Goal: Information Seeking & Learning: Learn about a topic

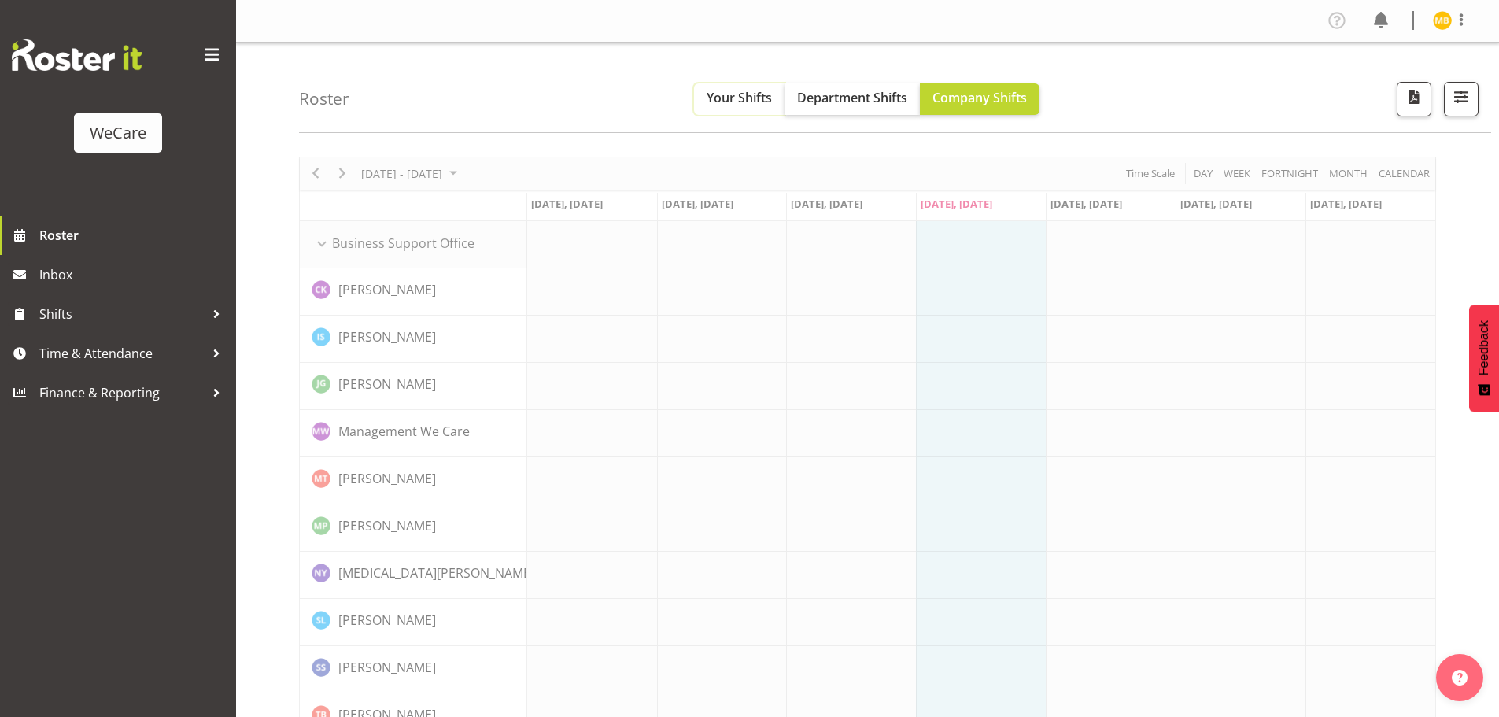
click at [764, 107] on button "Your Shifts" at bounding box center [739, 98] width 90 height 31
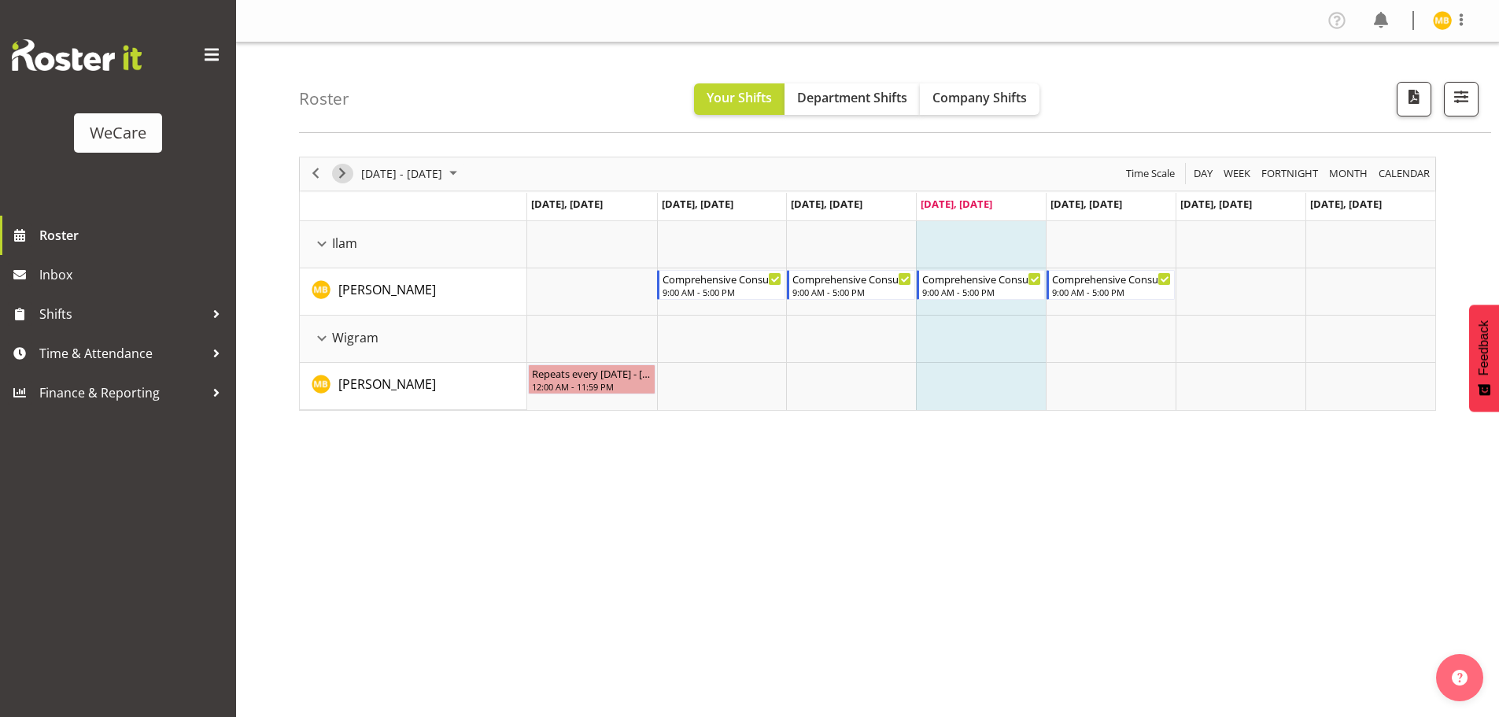
click at [345, 174] on span "Next" at bounding box center [342, 174] width 19 height 20
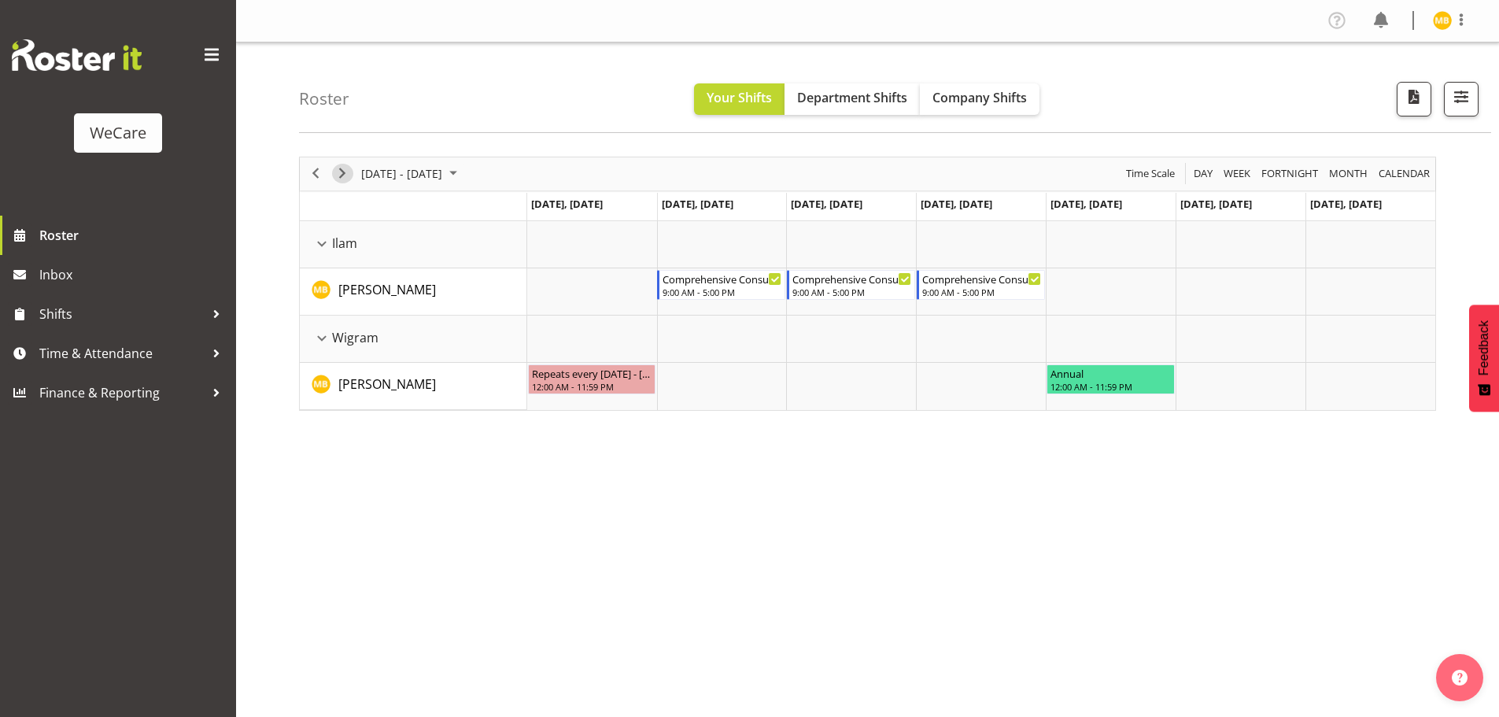
click at [341, 167] on span "Next" at bounding box center [342, 174] width 19 height 20
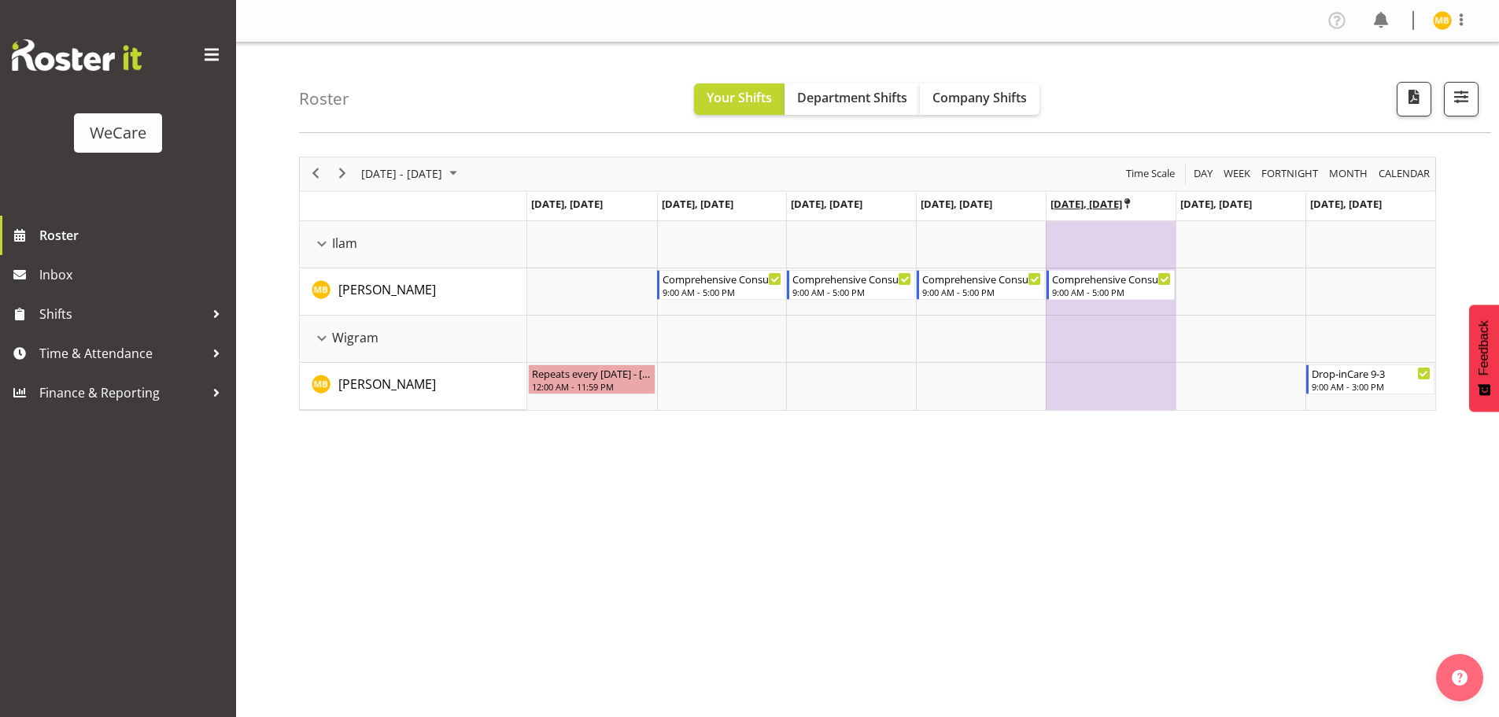
click at [1127, 206] on icon "Timeline Week of October 23, 2025" at bounding box center [1127, 203] width 6 height 10
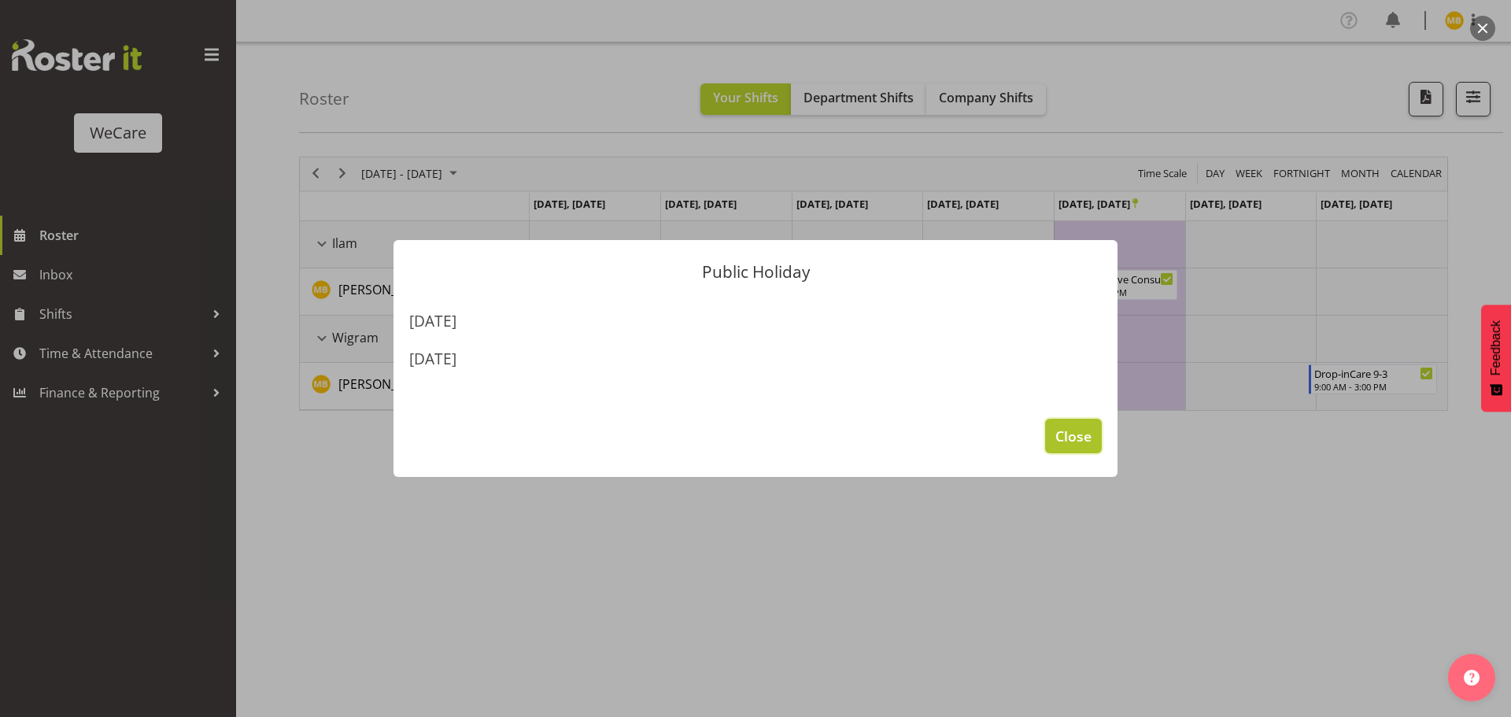
click at [1084, 445] on span "Close" at bounding box center [1073, 436] width 36 height 20
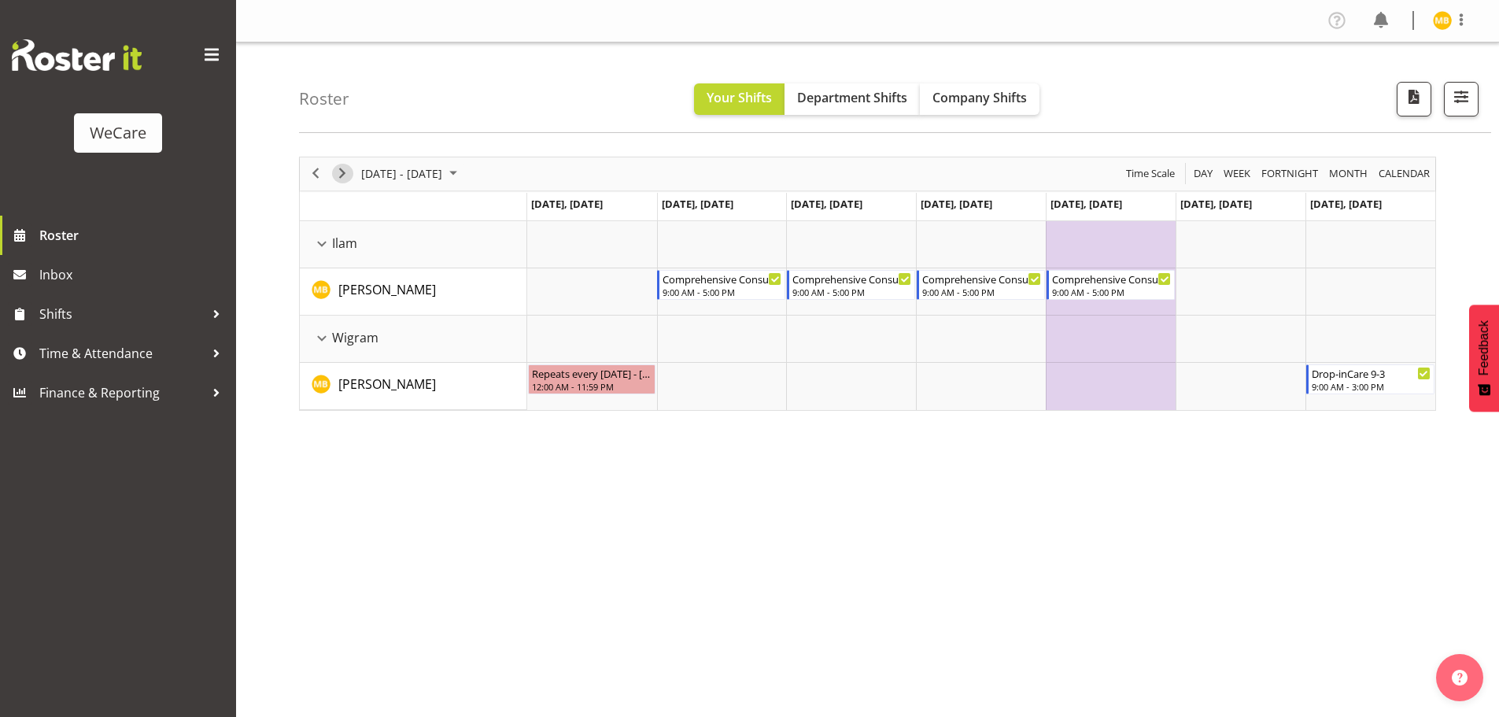
click at [349, 173] on span "Next" at bounding box center [342, 174] width 19 height 20
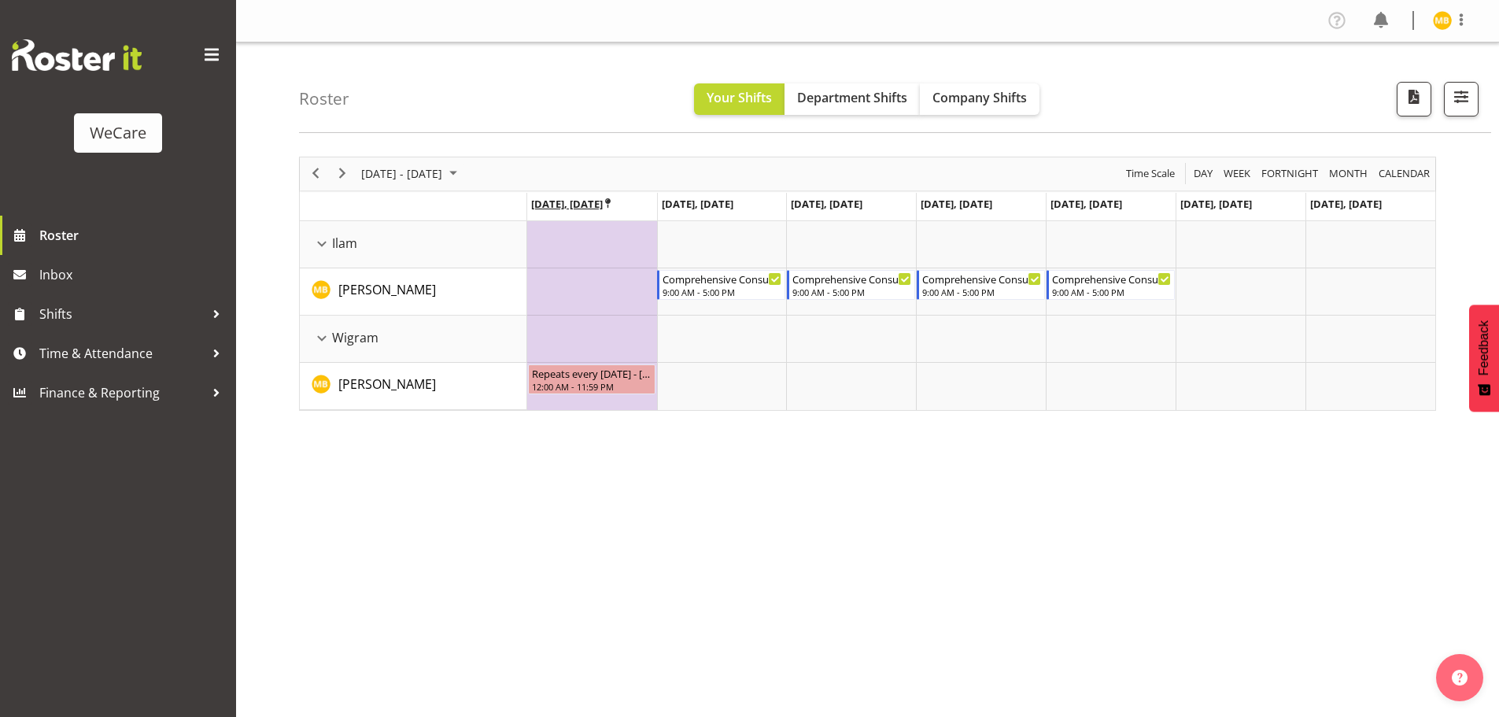
click at [611, 200] on icon "Timeline Week of October 30, 2025" at bounding box center [608, 203] width 6 height 10
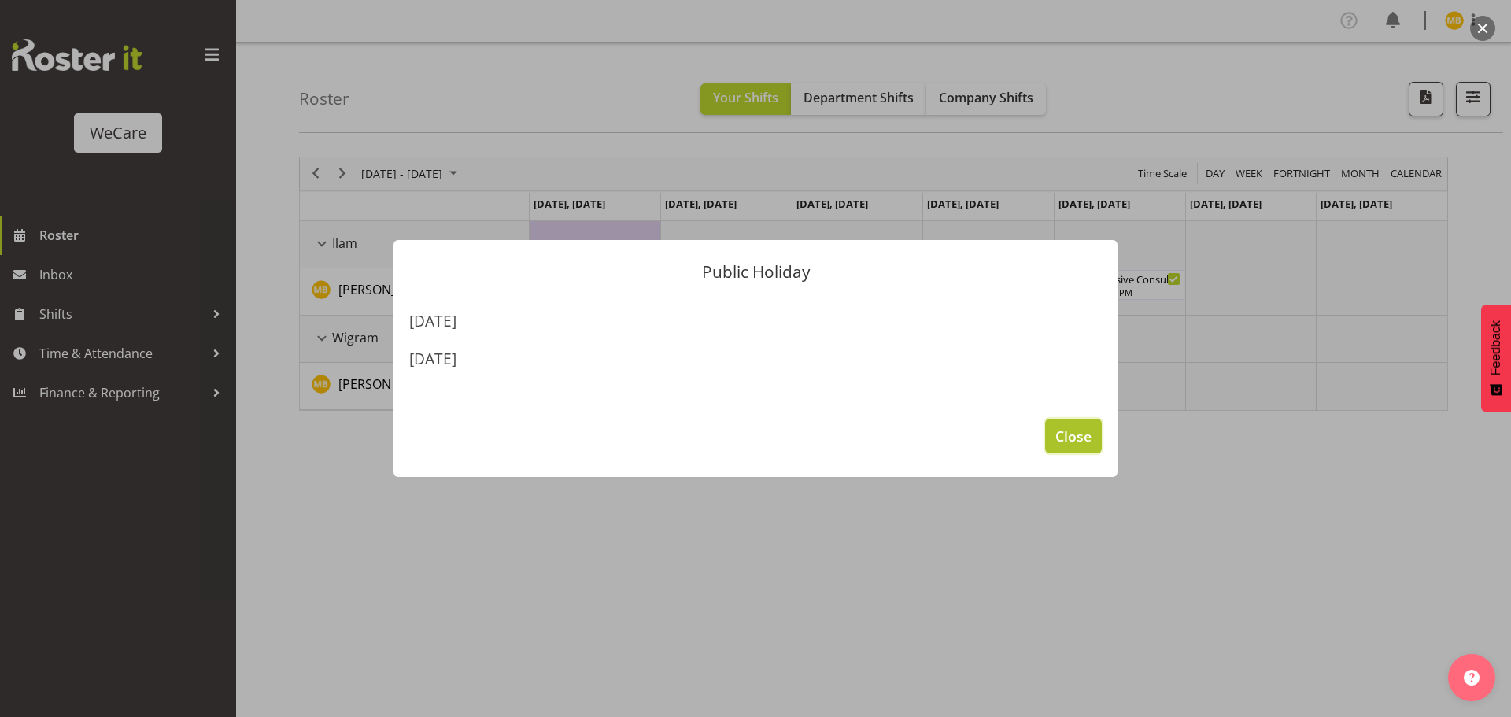
click at [1083, 444] on span "Close" at bounding box center [1073, 436] width 36 height 20
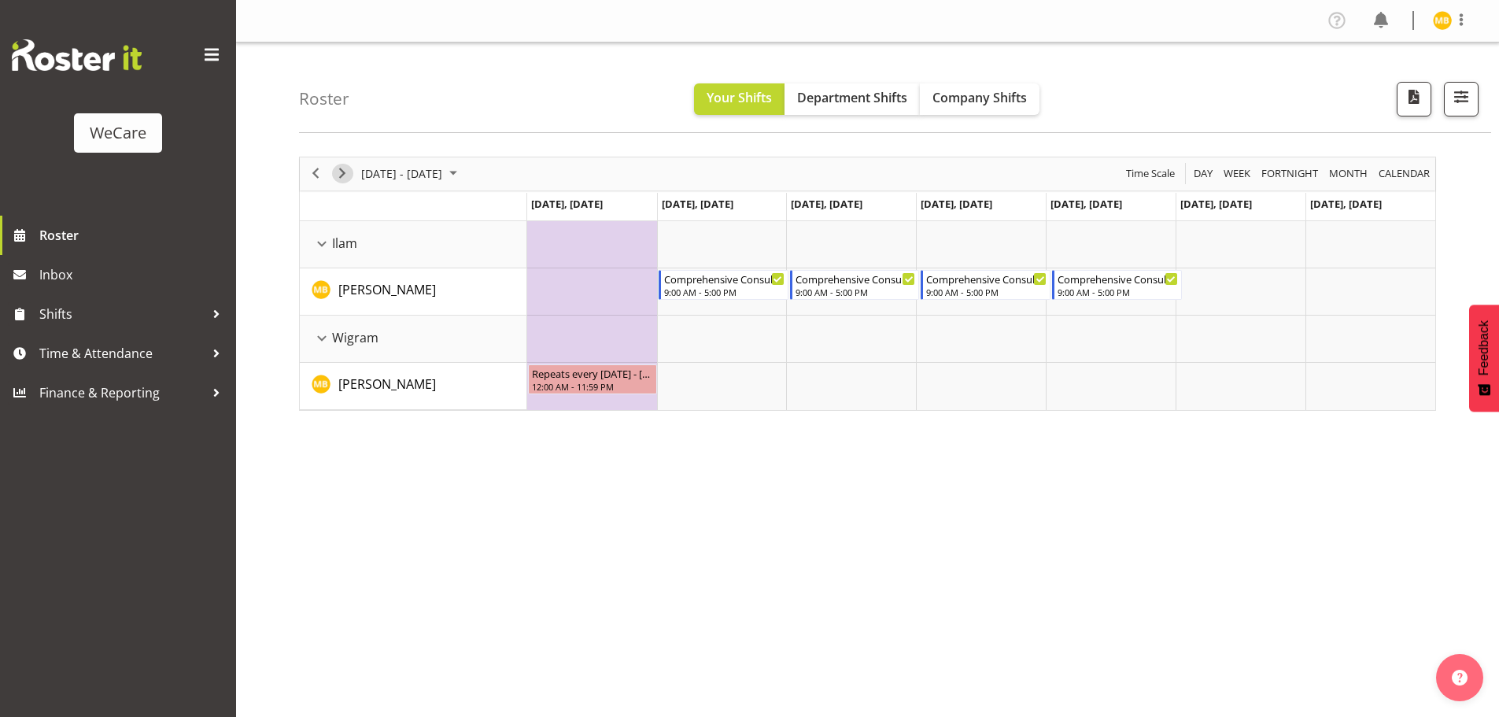
click at [349, 173] on span "Next" at bounding box center [342, 174] width 19 height 20
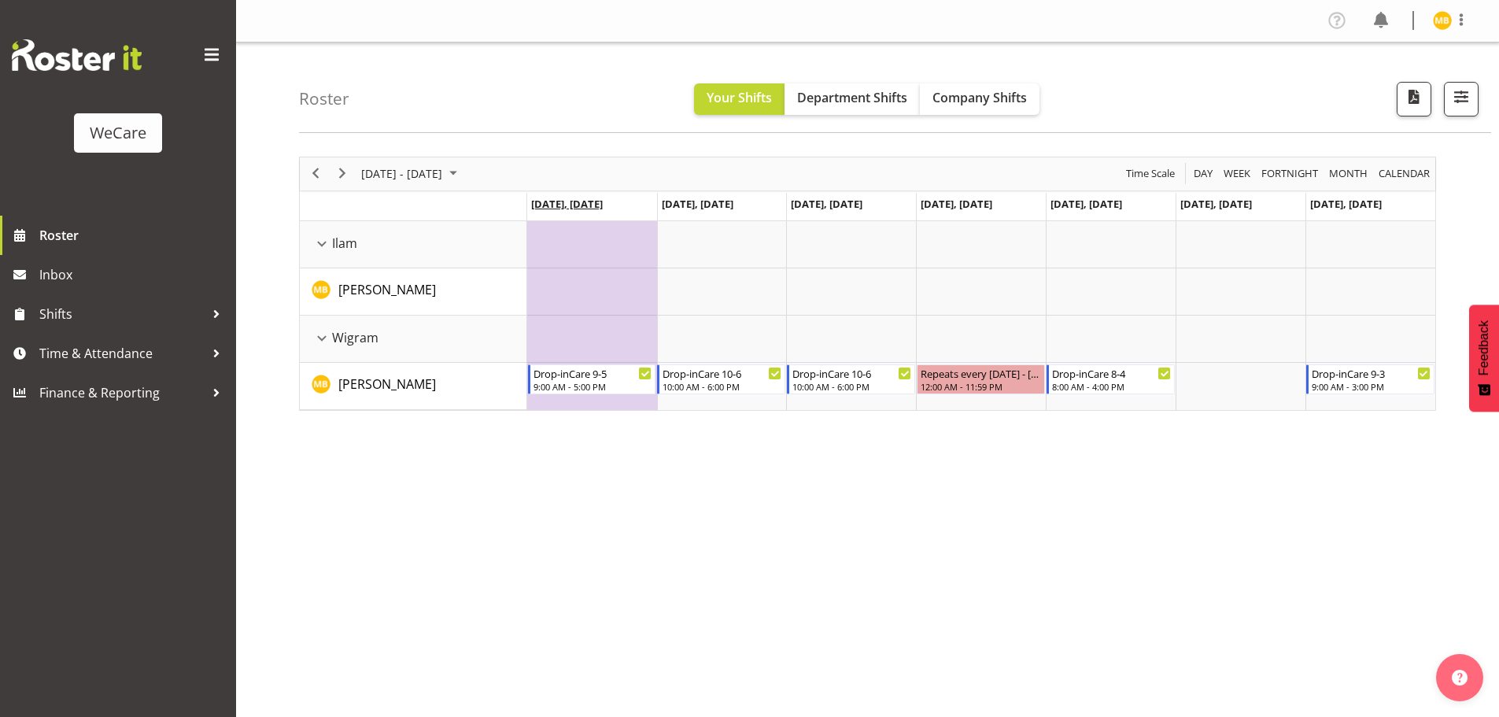
click at [577, 207] on span "Nov 3, Monday" at bounding box center [567, 204] width 72 height 14
click at [736, 499] on div "November 03 - 09, 2025 Today Day Week Fortnight Month calendar Month Agenda Tim…" at bounding box center [899, 459] width 1200 height 629
click at [965, 385] on div "12:00 AM - 11:59 PM" at bounding box center [981, 385] width 122 height 13
click at [950, 378] on div "Repeats every thursday - Matthew Brewer" at bounding box center [981, 372] width 122 height 16
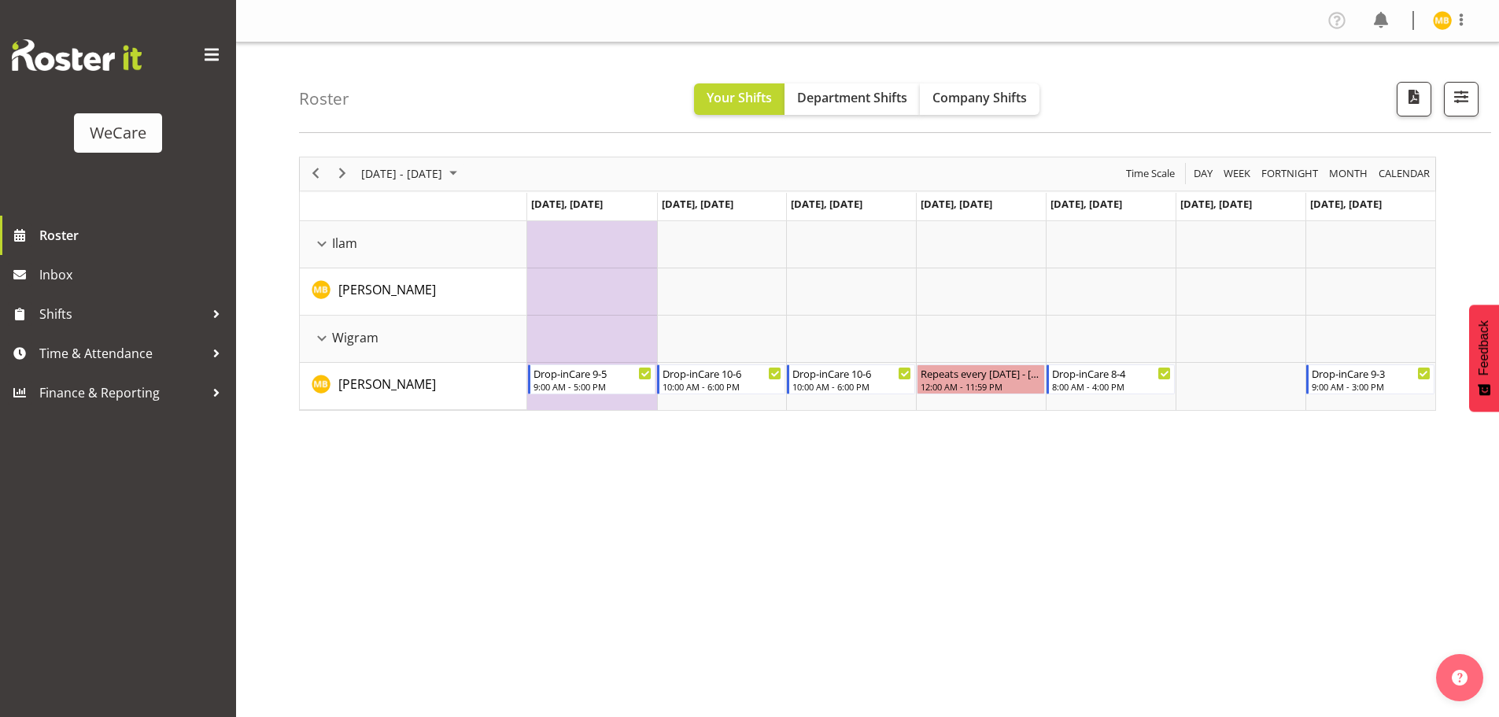
click at [950, 432] on div "November 03 - 09, 2025 Today Day Week Fortnight Month calendar Month Agenda Tim…" at bounding box center [899, 459] width 1200 height 629
click at [310, 179] on span "Previous" at bounding box center [315, 174] width 19 height 20
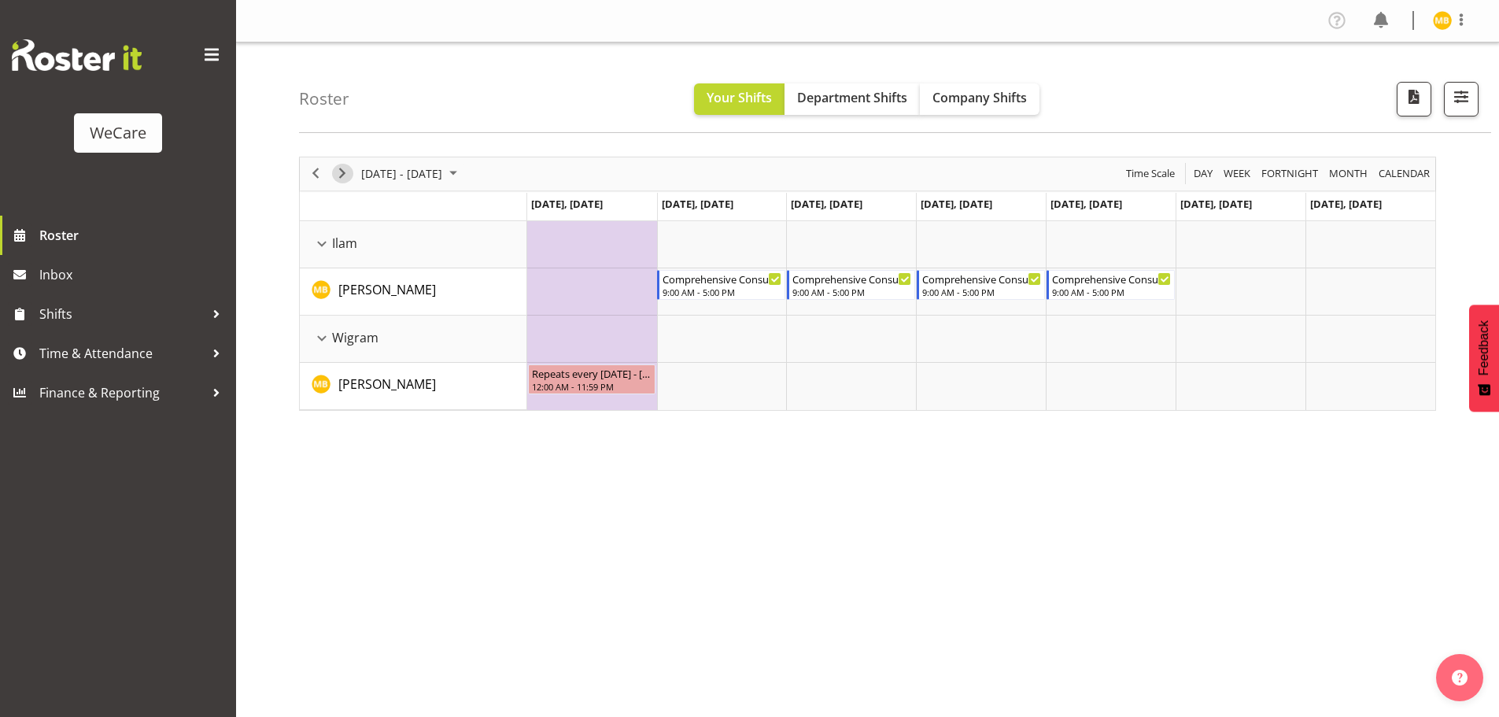
click at [345, 173] on span "Next" at bounding box center [342, 174] width 19 height 20
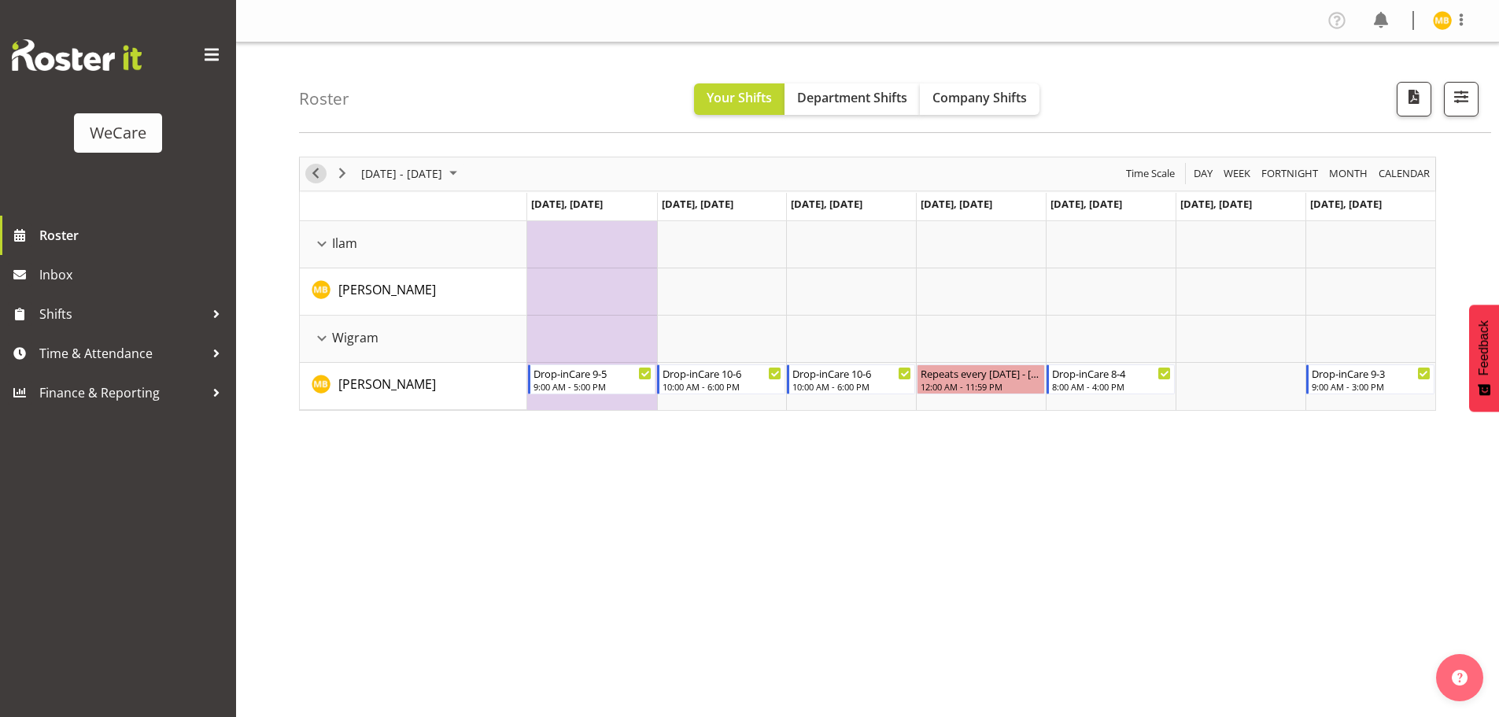
click at [312, 172] on span "Previous" at bounding box center [315, 174] width 19 height 20
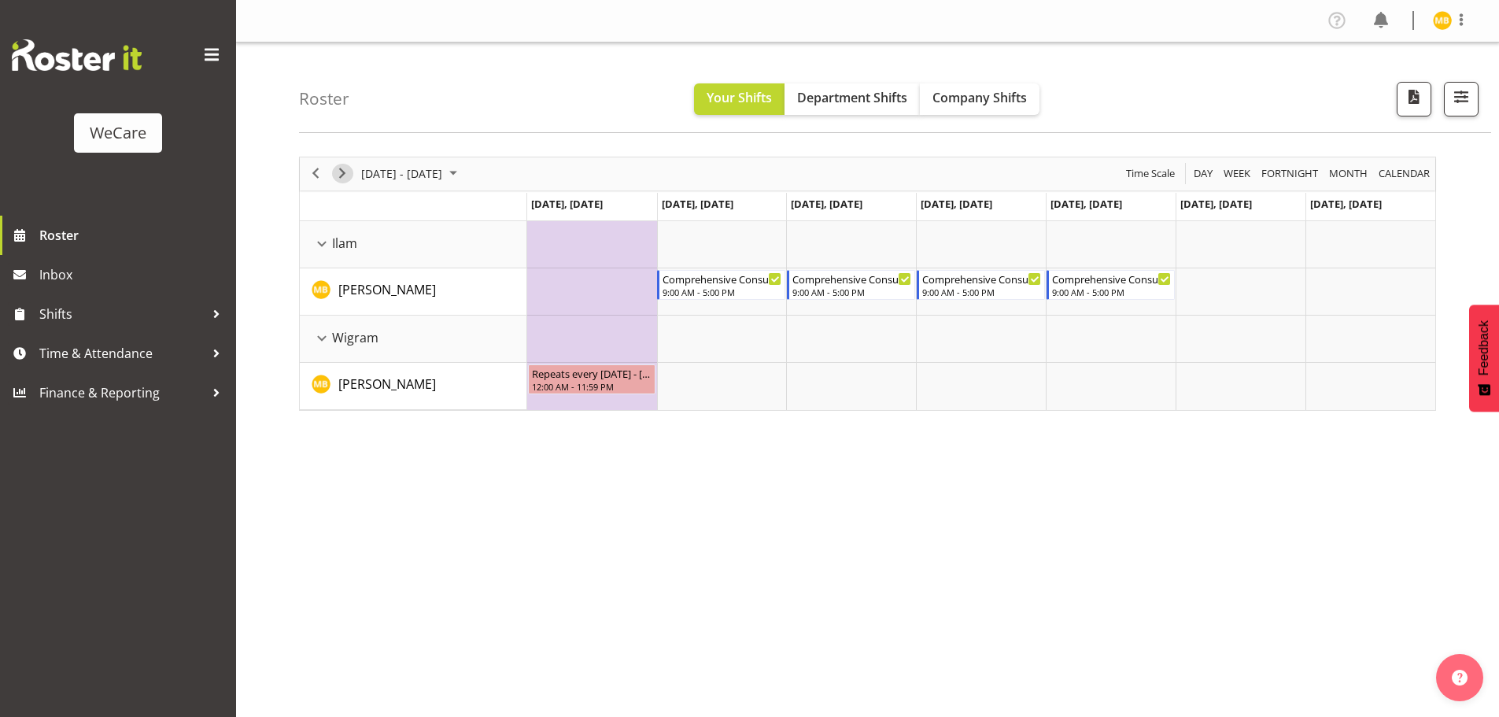
click at [345, 176] on span "Next" at bounding box center [342, 174] width 19 height 20
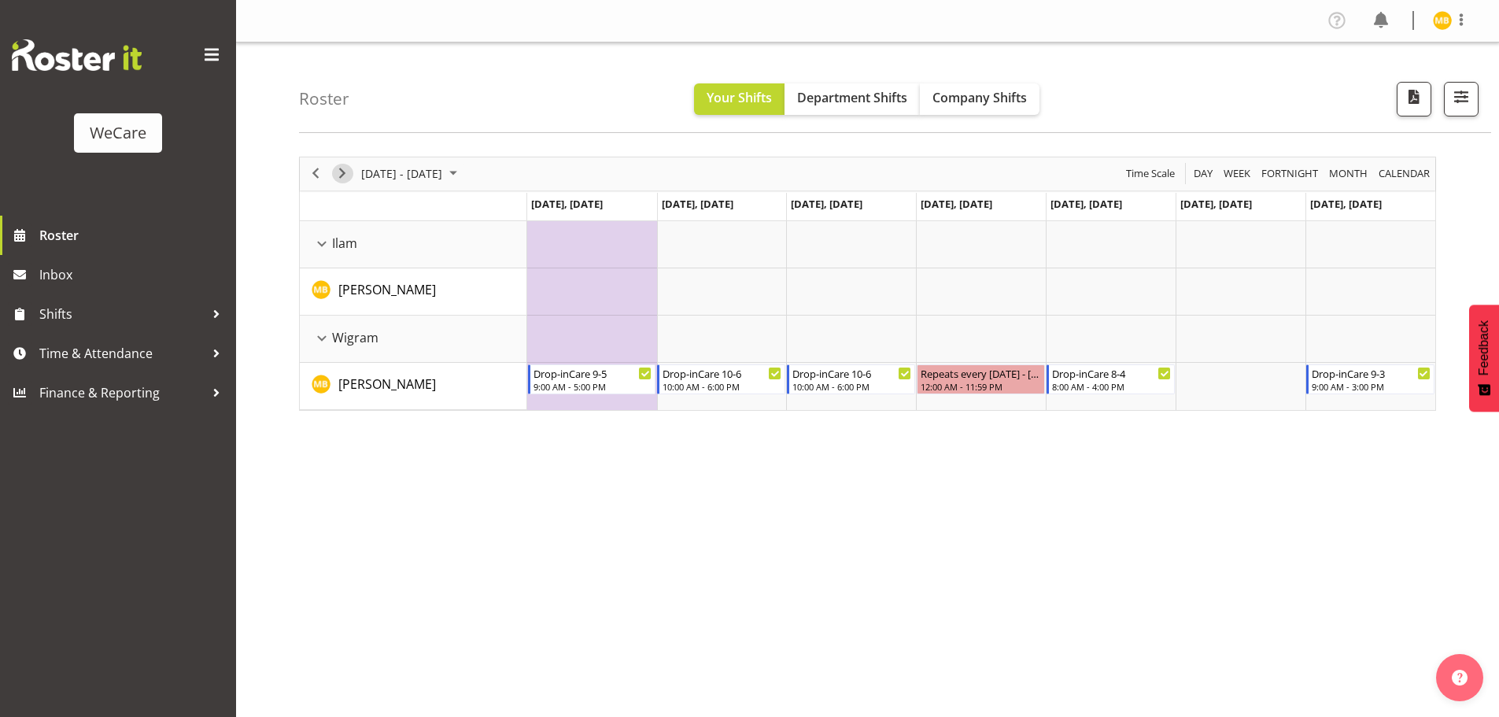
click at [349, 171] on span "Next" at bounding box center [342, 174] width 19 height 20
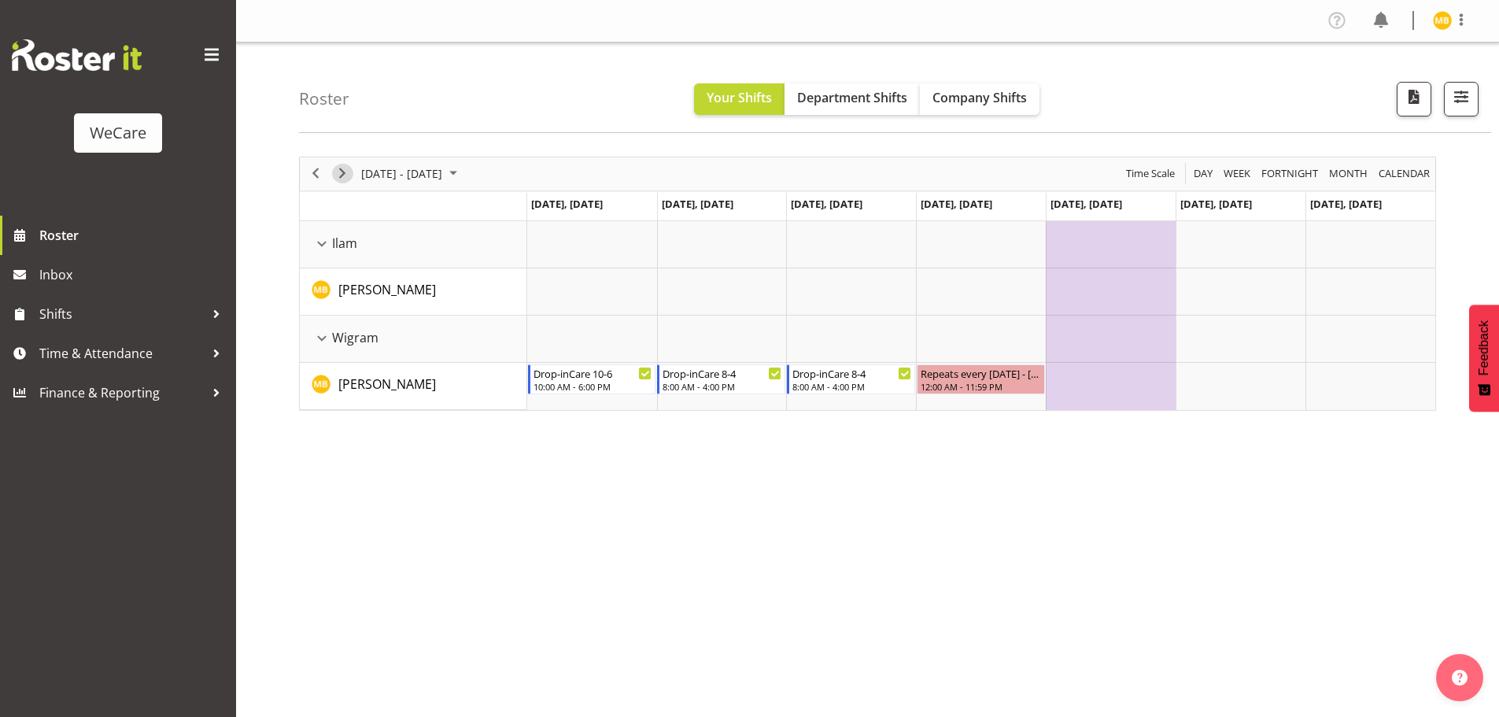
click at [338, 178] on span "Next" at bounding box center [342, 174] width 19 height 20
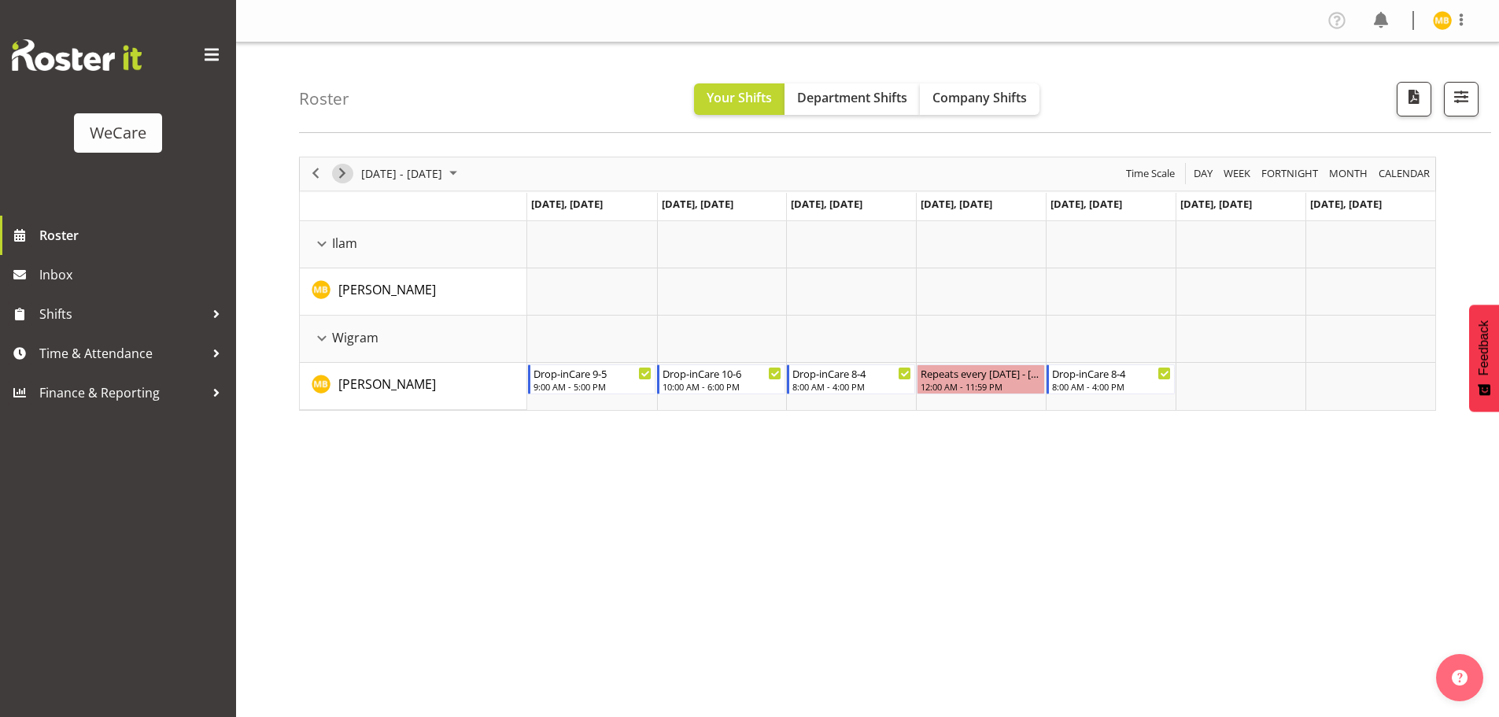
click at [343, 174] on span "Next" at bounding box center [342, 174] width 19 height 20
click at [1355, 168] on span "Month" at bounding box center [1348, 174] width 42 height 20
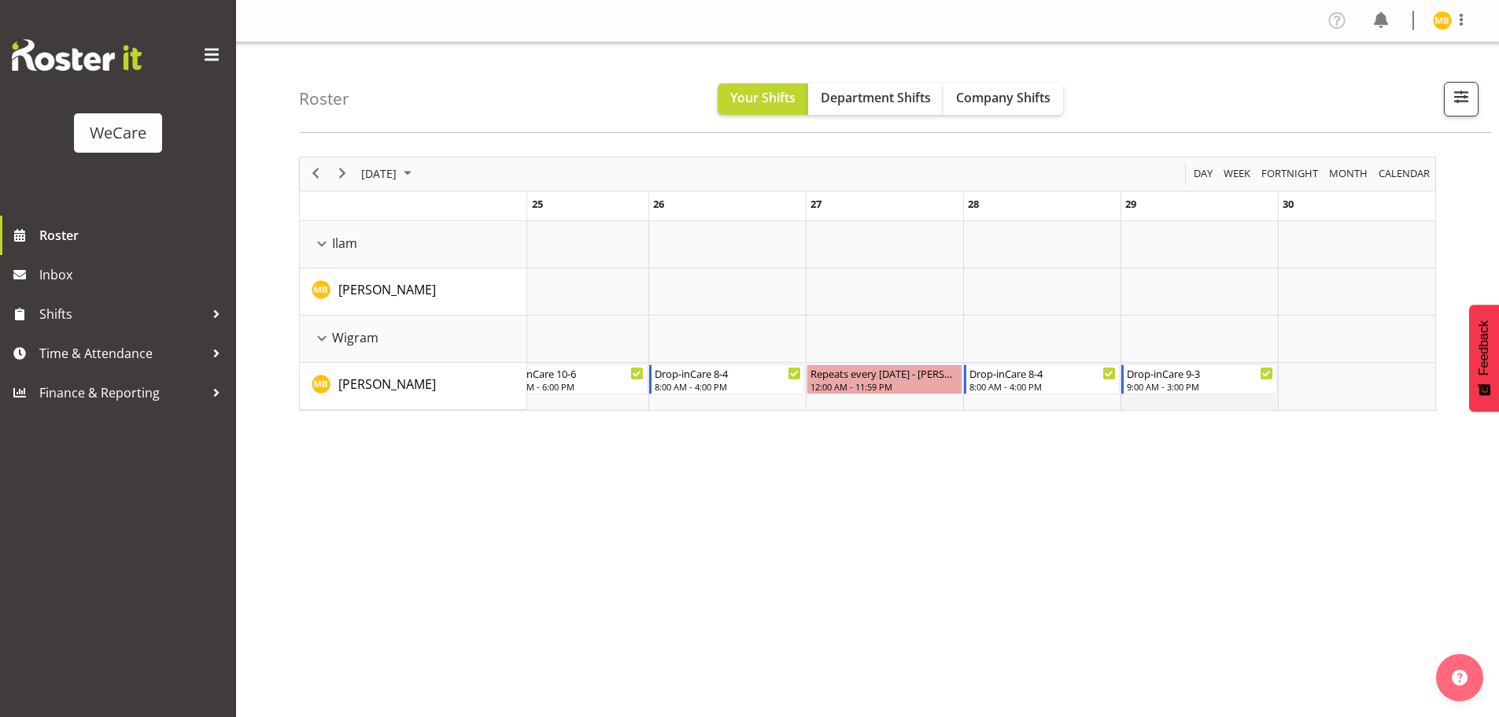
drag, startPoint x: 666, startPoint y: 414, endPoint x: 1218, endPoint y: 409, distance: 552.3
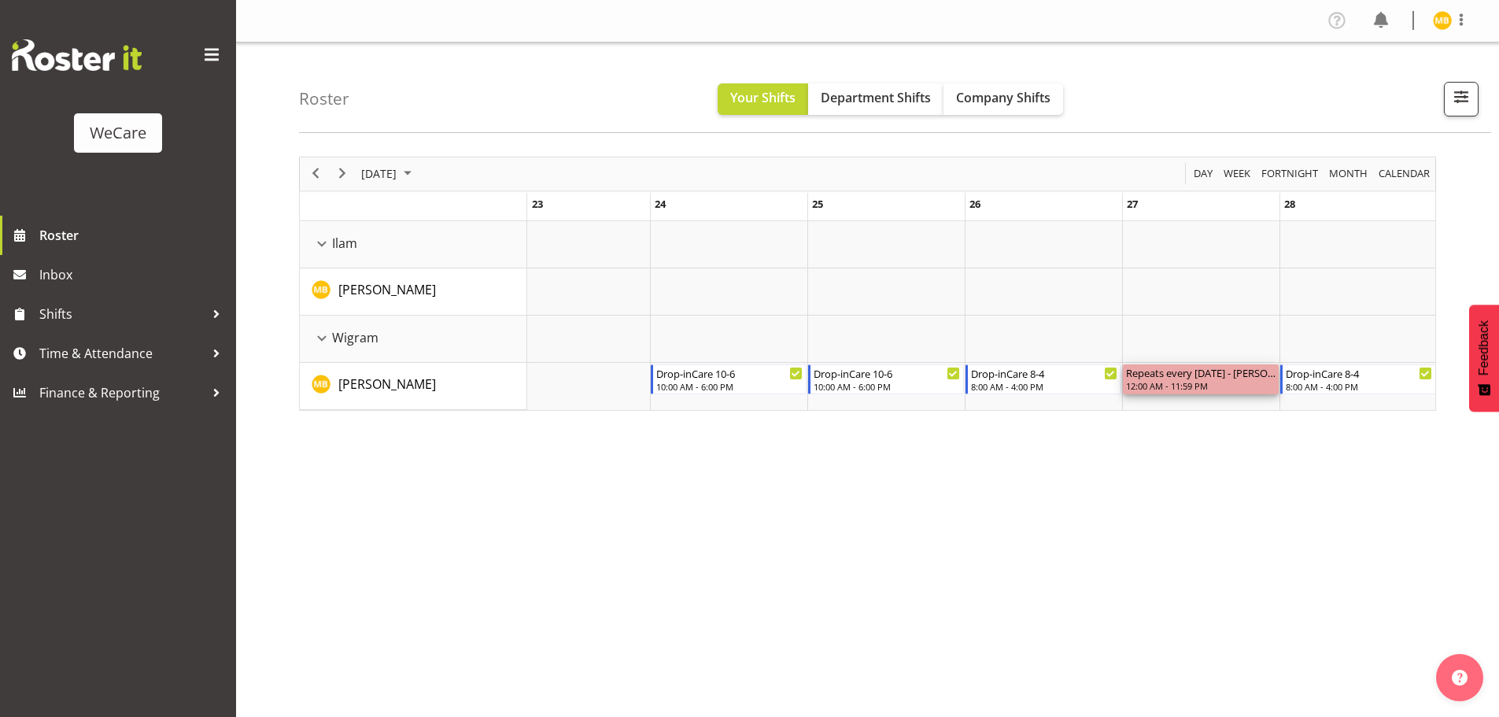
click at [1246, 375] on div "Repeats every thursday - Matthew Brewer" at bounding box center [1200, 372] width 149 height 16
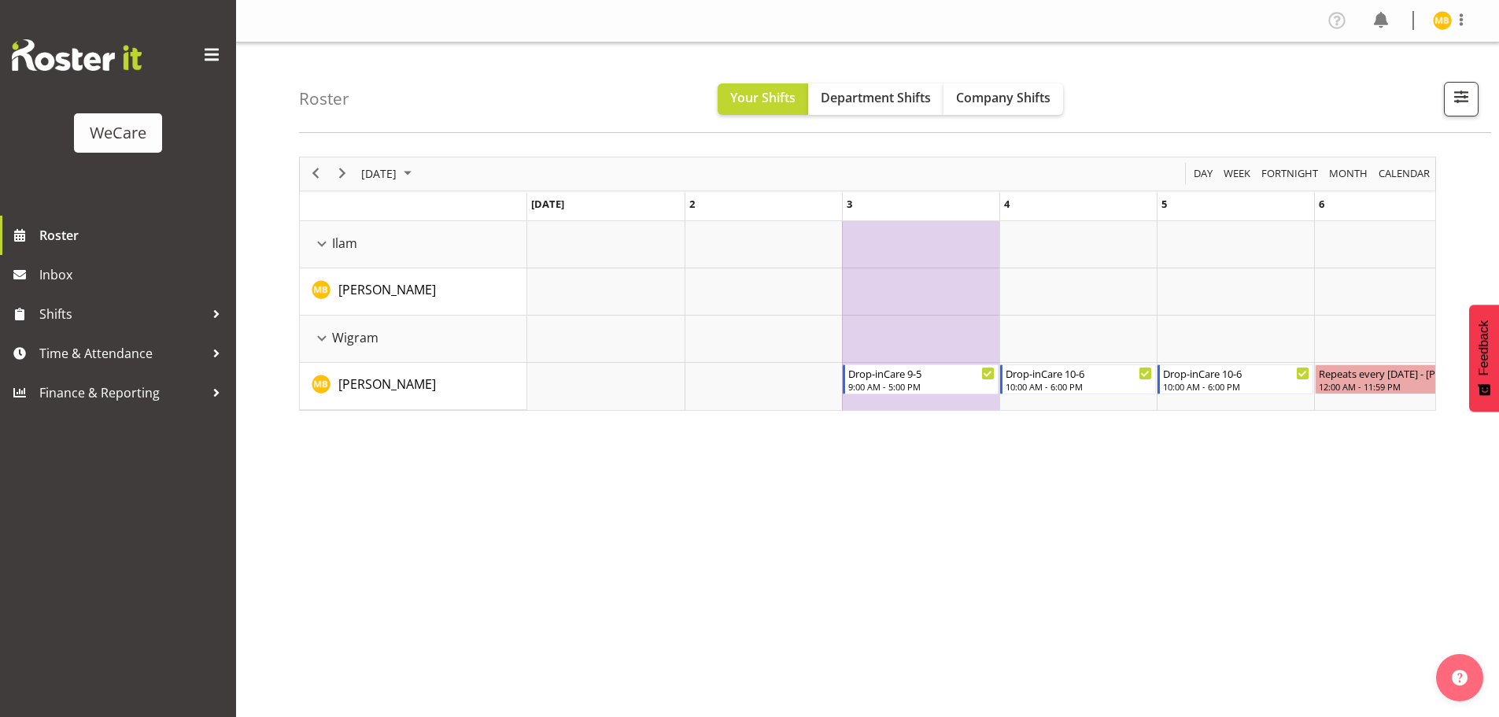
click at [620, 481] on div "November 2025 Today Day Week Fortnight Month calendar Month Agenda Time Scale N…" at bounding box center [899, 459] width 1200 height 629
click at [63, 227] on span "Roster" at bounding box center [133, 235] width 189 height 24
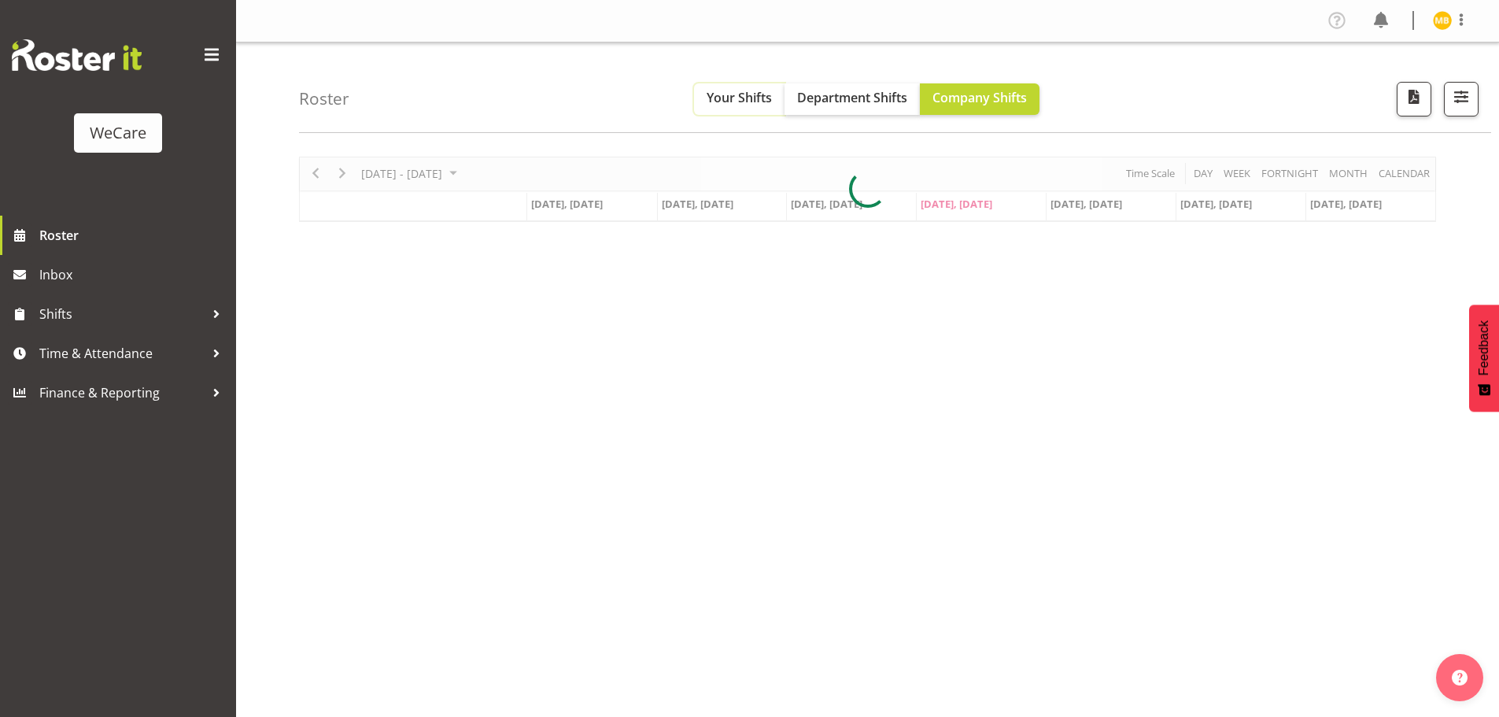
click at [722, 99] on span "Your Shifts" at bounding box center [738, 97] width 65 height 17
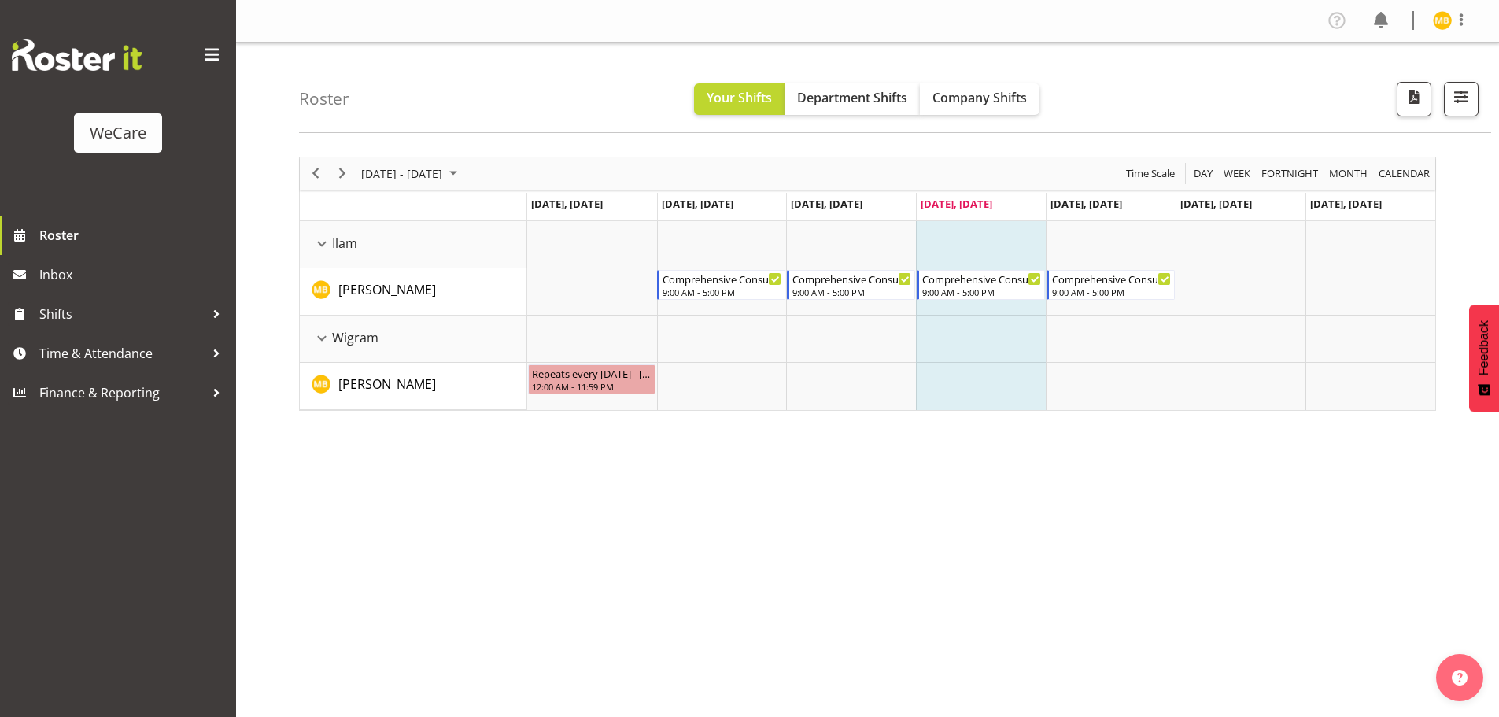
click at [1117, 256] on td "Timeline Week of October 2, 2025" at bounding box center [1111, 244] width 130 height 47
click at [350, 178] on span "Next" at bounding box center [342, 174] width 19 height 20
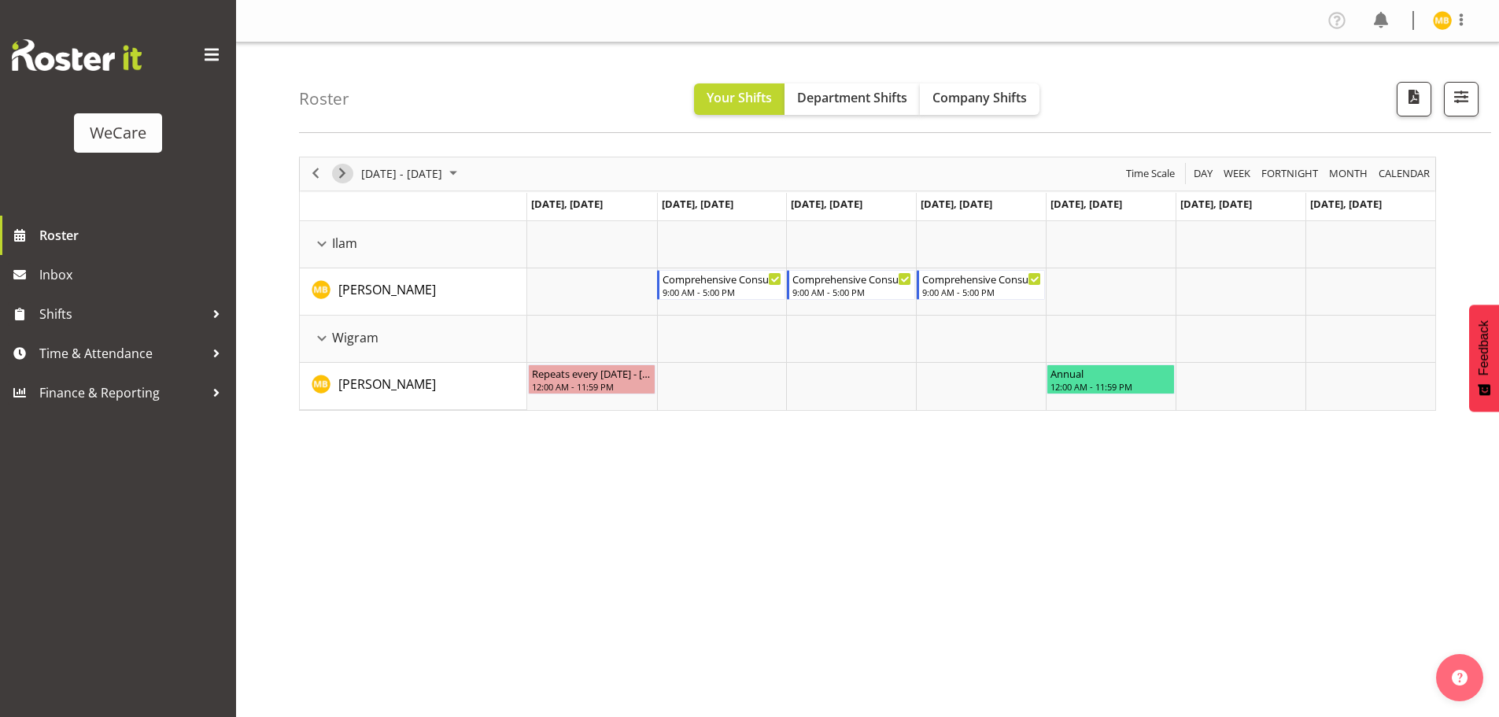
click at [349, 173] on span "Next" at bounding box center [342, 174] width 19 height 20
click at [349, 171] on span "Next" at bounding box center [342, 174] width 19 height 20
